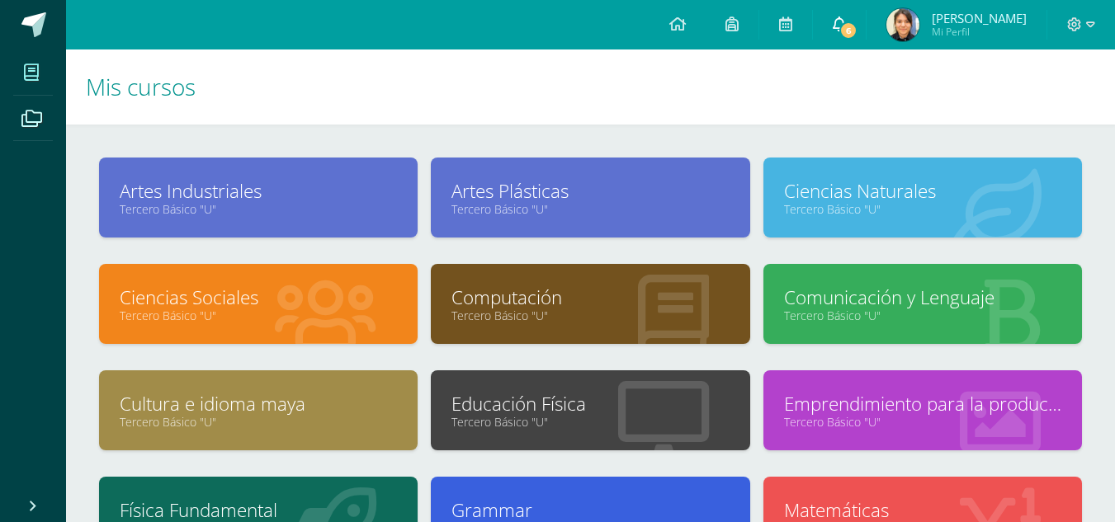
click at [828, 23] on link "6" at bounding box center [839, 25] width 53 height 50
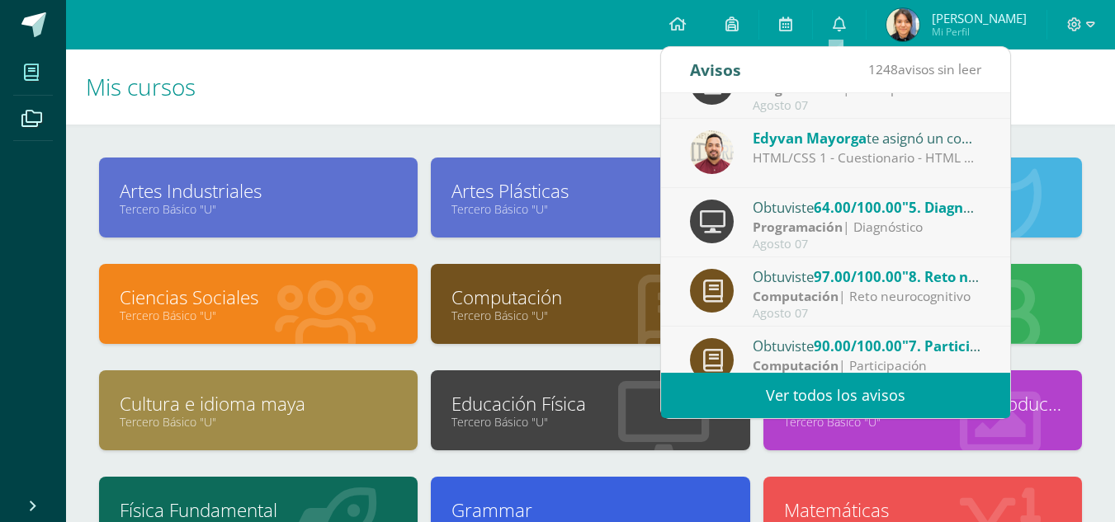
scroll to position [275, 0]
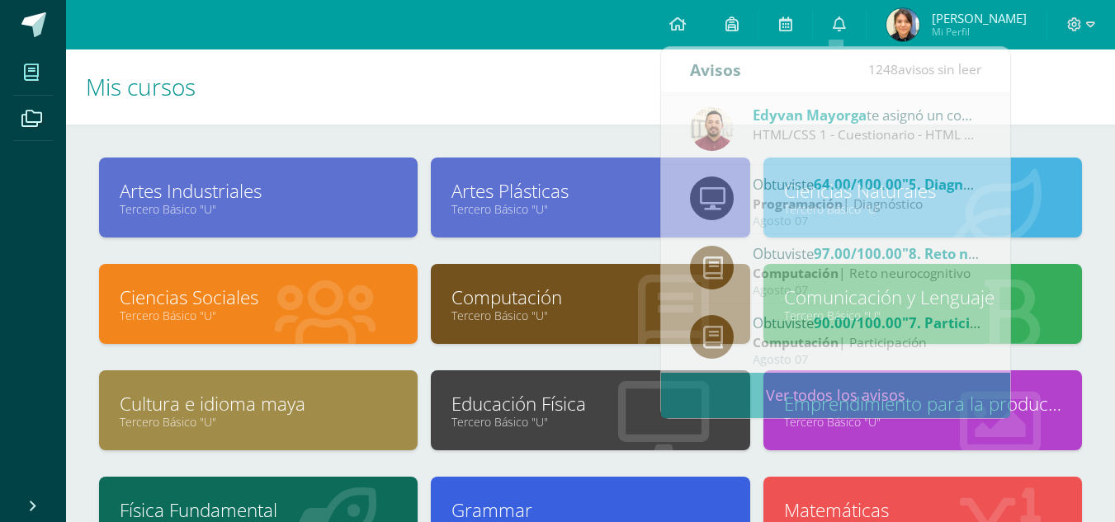
click at [919, 17] on span "[PERSON_NAME] Mi Perfil" at bounding box center [956, 24] width 147 height 33
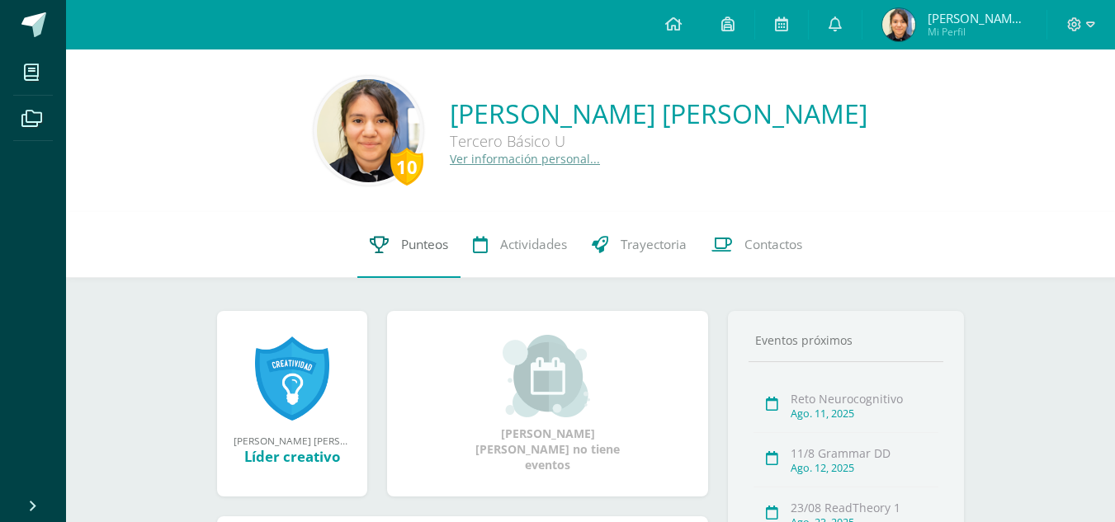
click at [391, 245] on link "Punteos" at bounding box center [408, 245] width 103 height 66
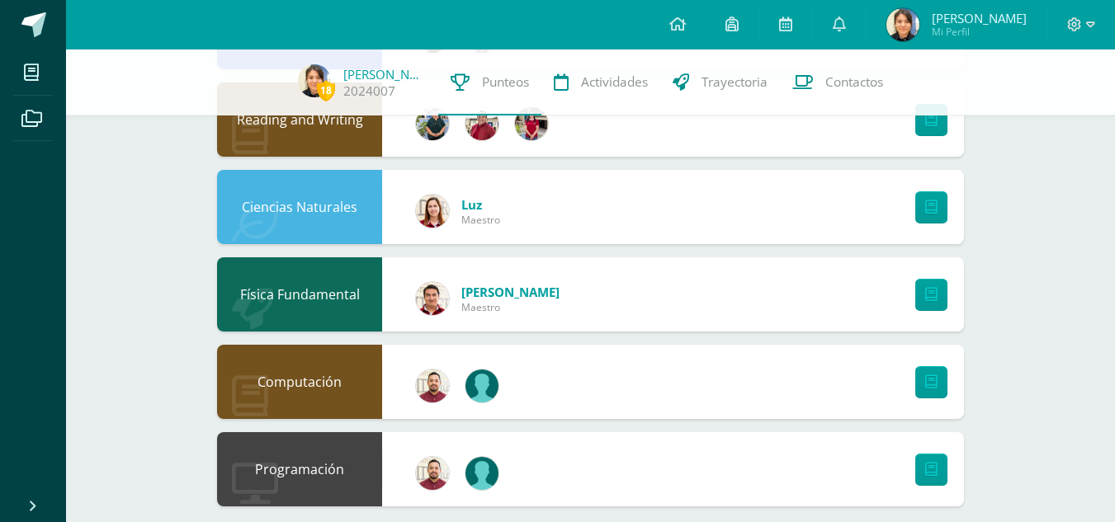
scroll to position [1156, 0]
